Goal: Task Accomplishment & Management: Manage account settings

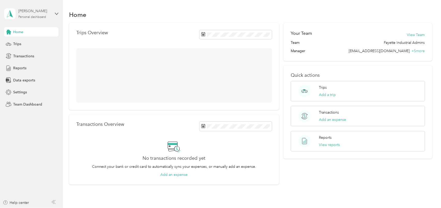
click at [25, 16] on div "Personal dashboard" at bounding box center [32, 17] width 28 height 3
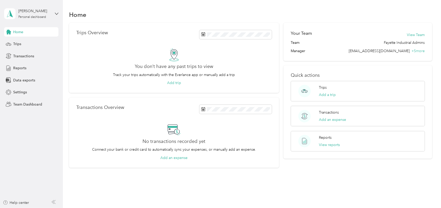
click at [31, 42] on div "Team dashboard" at bounding box center [23, 41] width 28 height 5
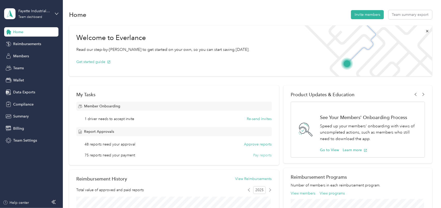
click at [259, 153] on button "Pay reports" at bounding box center [263, 154] width 18 height 5
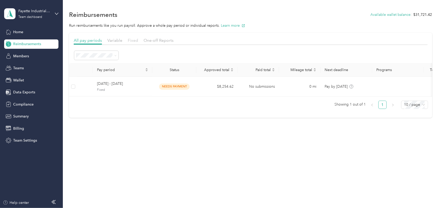
click at [134, 42] on span "Fixed" at bounding box center [133, 40] width 10 height 5
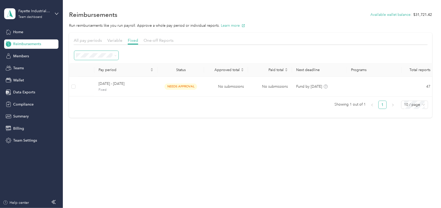
click at [113, 53] on span at bounding box center [115, 55] width 4 height 5
click at [116, 54] on icon at bounding box center [115, 55] width 2 height 2
click at [108, 101] on div "All" at bounding box center [96, 100] width 37 height 5
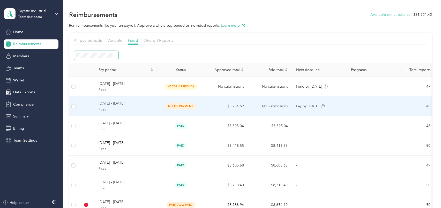
click at [182, 104] on span "needs payment" at bounding box center [181, 106] width 31 height 6
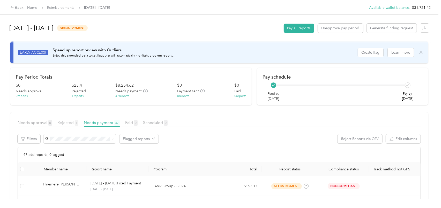
click at [67, 122] on span "Rejected 1" at bounding box center [67, 122] width 21 height 5
click at [106, 122] on span "Needs payment 47" at bounding box center [102, 122] width 36 height 5
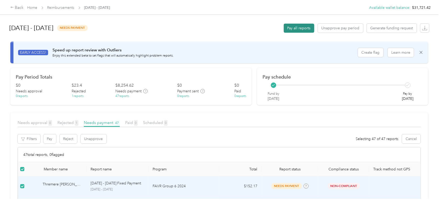
click at [300, 27] on button "Pay all reports" at bounding box center [299, 28] width 31 height 9
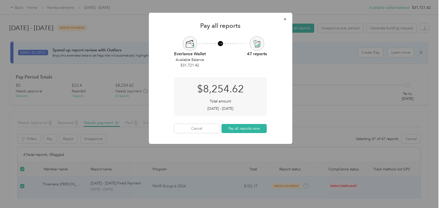
click at [250, 125] on button "Pay all reports now" at bounding box center [245, 128] width 46 height 9
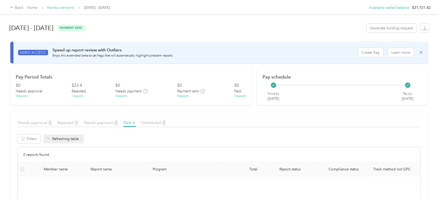
click at [67, 9] on link "Reimbursements" at bounding box center [60, 7] width 27 height 4
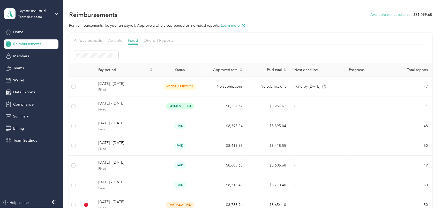
click at [114, 42] on span "Variable" at bounding box center [114, 40] width 15 height 5
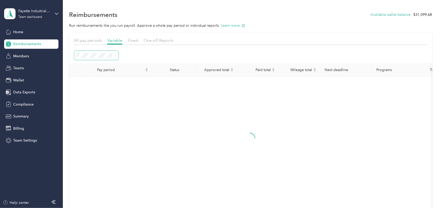
click at [115, 53] on span at bounding box center [115, 55] width 2 height 4
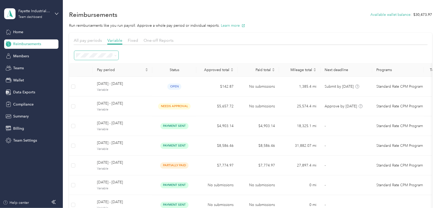
click at [115, 54] on icon at bounding box center [115, 55] width 2 height 2
click at [109, 66] on li "All periods" at bounding box center [96, 64] width 44 height 9
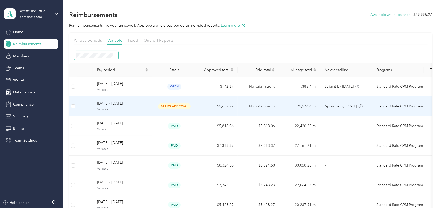
click at [183, 107] on span "needs approval" at bounding box center [174, 106] width 33 height 6
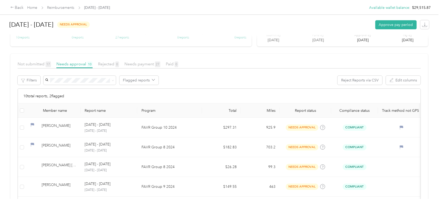
scroll to position [78, 0]
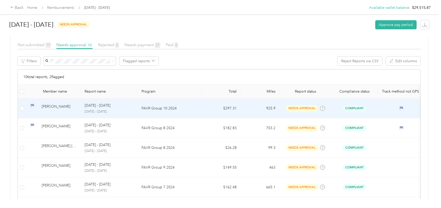
click at [24, 109] on td at bounding box center [22, 108] width 8 height 20
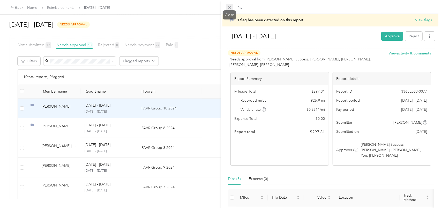
click at [232, 8] on span at bounding box center [229, 7] width 7 height 7
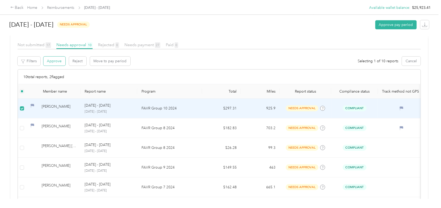
click at [60, 57] on button "Approve" at bounding box center [54, 60] width 22 height 9
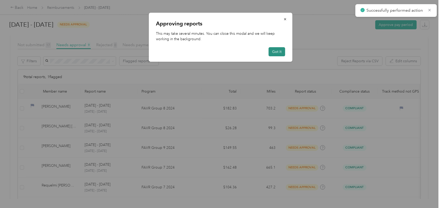
click at [277, 55] on button "Got it" at bounding box center [277, 51] width 17 height 9
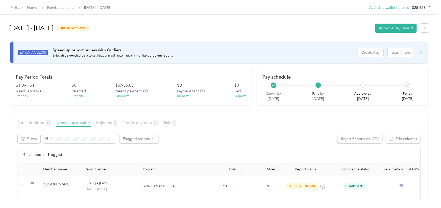
click at [141, 121] on span "Needs payment 28" at bounding box center [141, 122] width 36 height 5
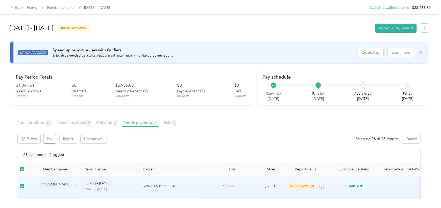
click at [52, 135] on button "Pay" at bounding box center [49, 138] width 13 height 9
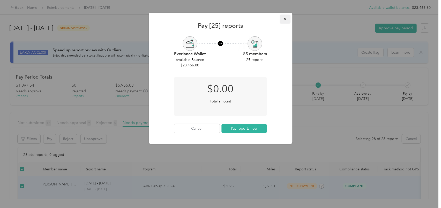
click at [284, 19] on icon "button" at bounding box center [285, 19] width 4 height 4
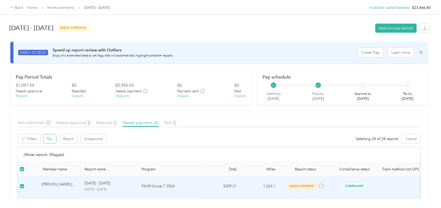
click at [45, 141] on button "Pay" at bounding box center [49, 138] width 13 height 9
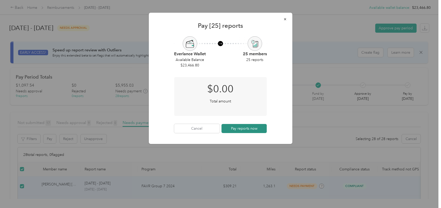
click at [235, 128] on button "Pay reports now" at bounding box center [245, 128] width 46 height 9
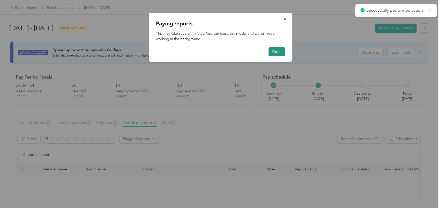
click at [276, 51] on button "Got it" at bounding box center [277, 51] width 17 height 9
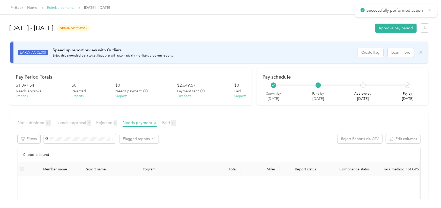
click at [65, 9] on link "Reimbursements" at bounding box center [60, 7] width 27 height 4
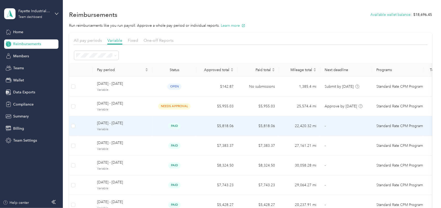
click at [172, 127] on span "paid" at bounding box center [174, 126] width 12 height 6
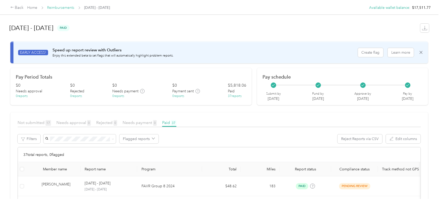
click at [59, 7] on link "Reimbursements" at bounding box center [60, 7] width 27 height 4
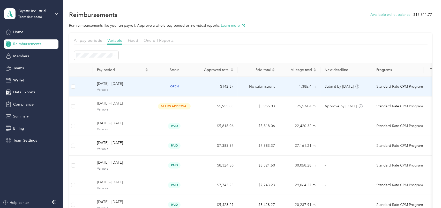
click at [119, 90] on span "Variable" at bounding box center [122, 89] width 51 height 5
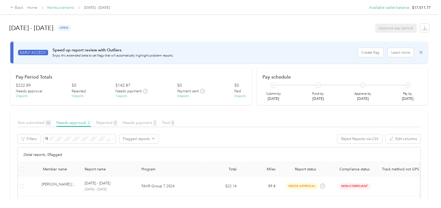
click at [56, 9] on link "Reimbursements" at bounding box center [60, 7] width 27 height 4
